Goal: Check status

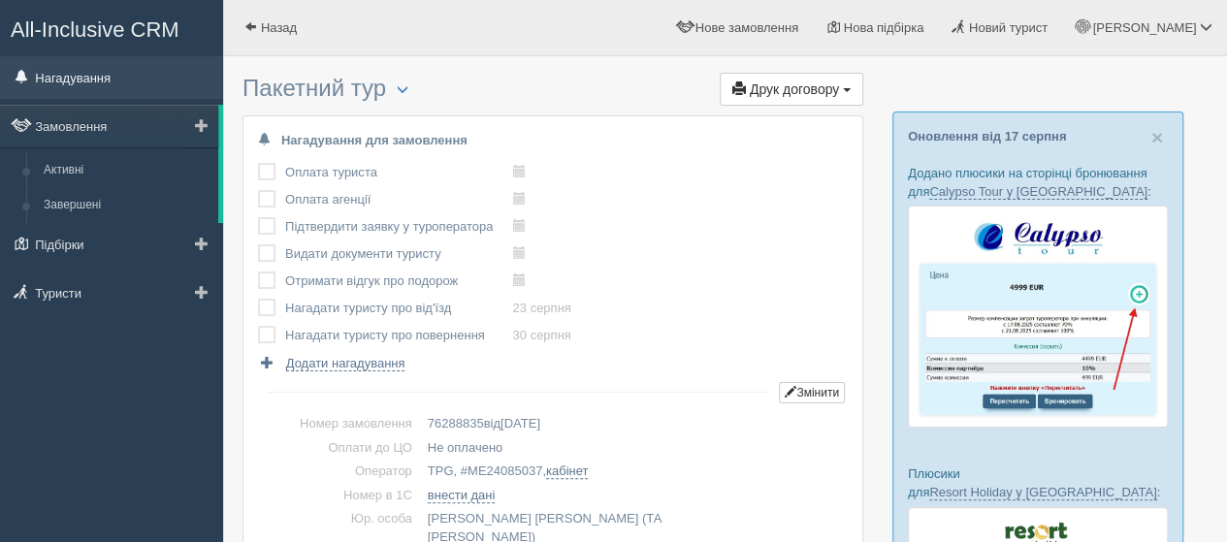
click at [73, 75] on link "Нагадування" at bounding box center [111, 77] width 223 height 43
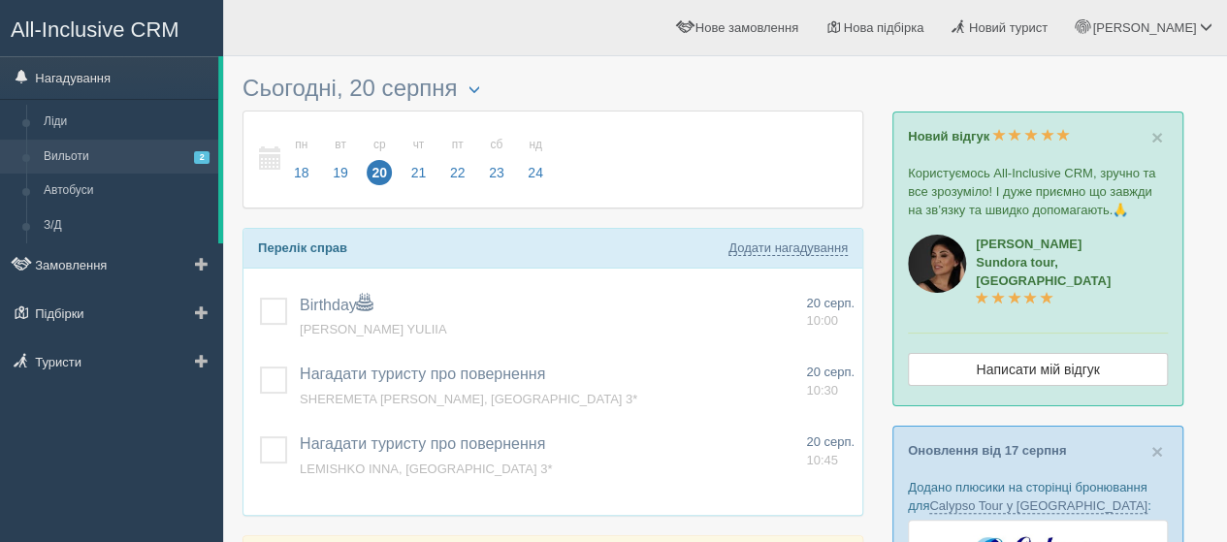
click at [58, 156] on link "Вильоти 2" at bounding box center [126, 157] width 183 height 35
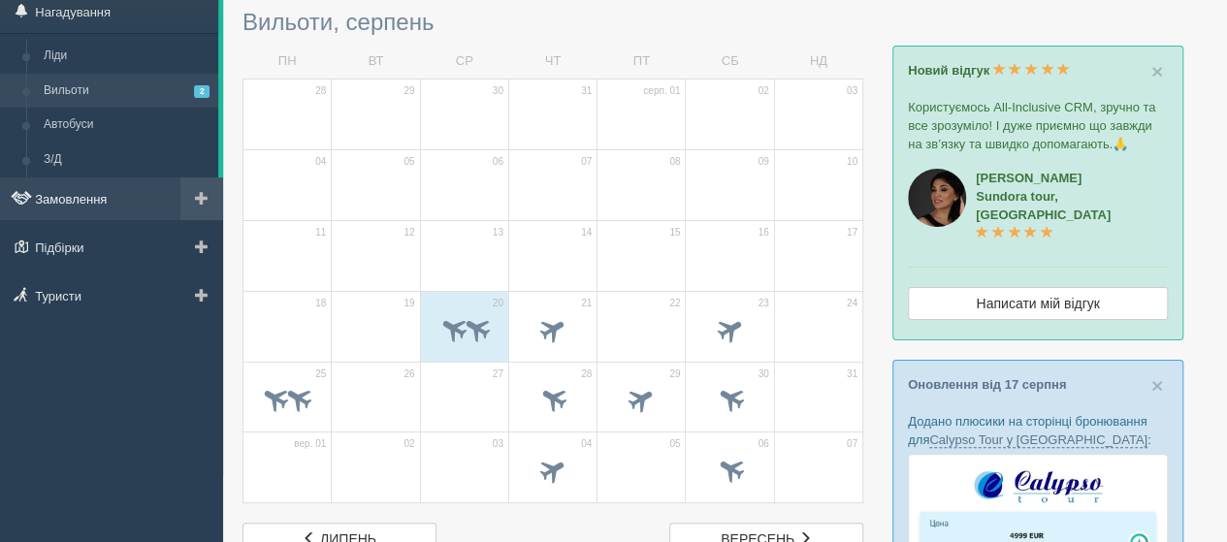
scroll to position [97, 0]
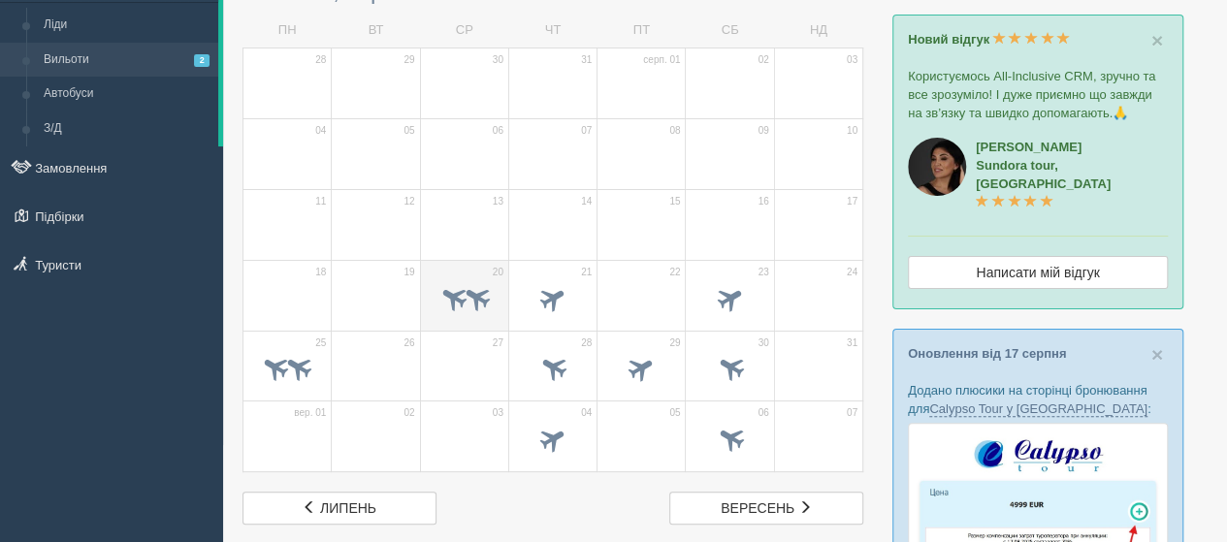
click at [460, 275] on td "20" at bounding box center [464, 295] width 88 height 71
